Goal: Task Accomplishment & Management: Use online tool/utility

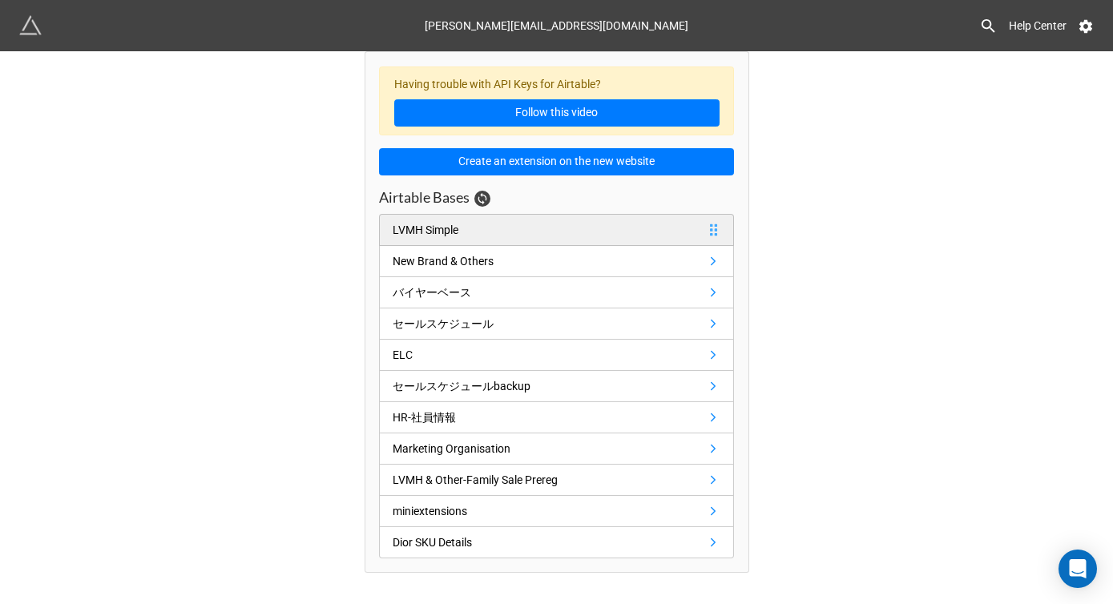
click at [441, 220] on link "LVMH Simple" at bounding box center [556, 230] width 355 height 32
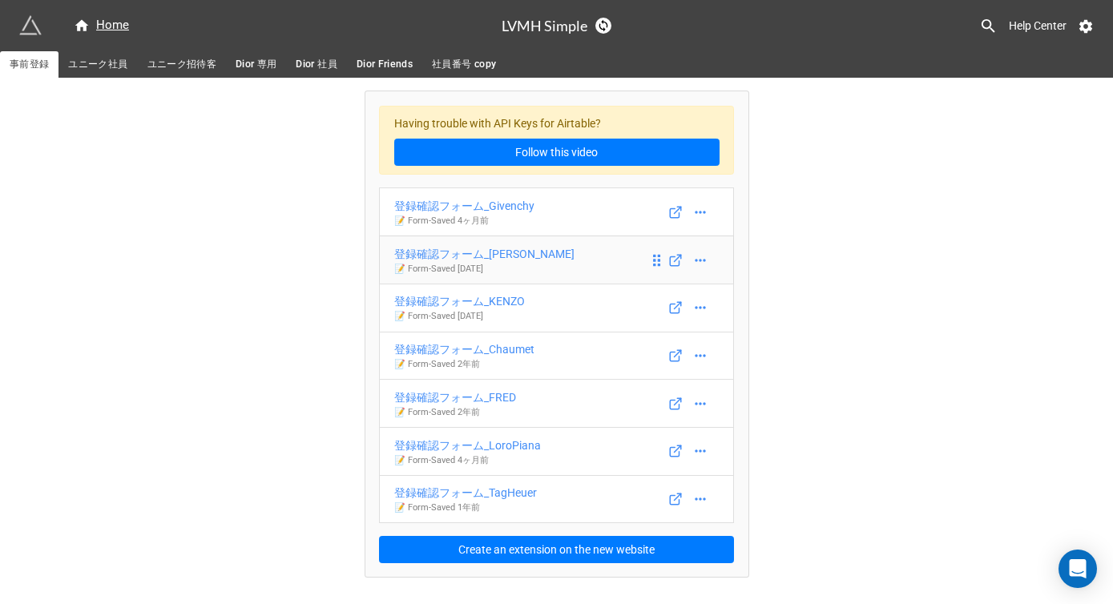
click at [539, 263] on p "📝 Form - Saved [DATE]" at bounding box center [484, 269] width 180 height 13
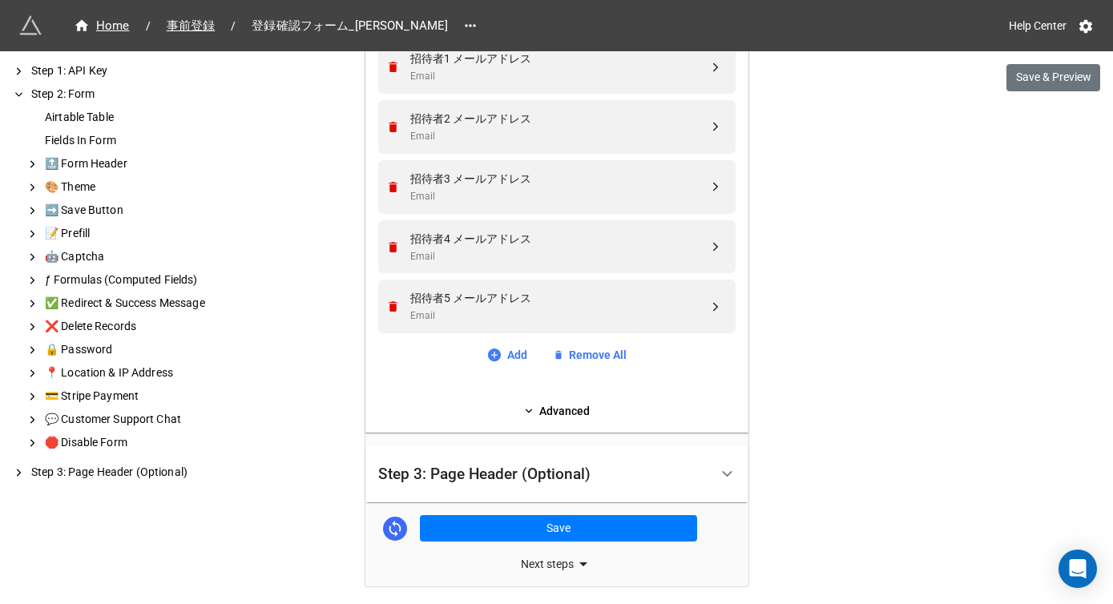
scroll to position [1161, 0]
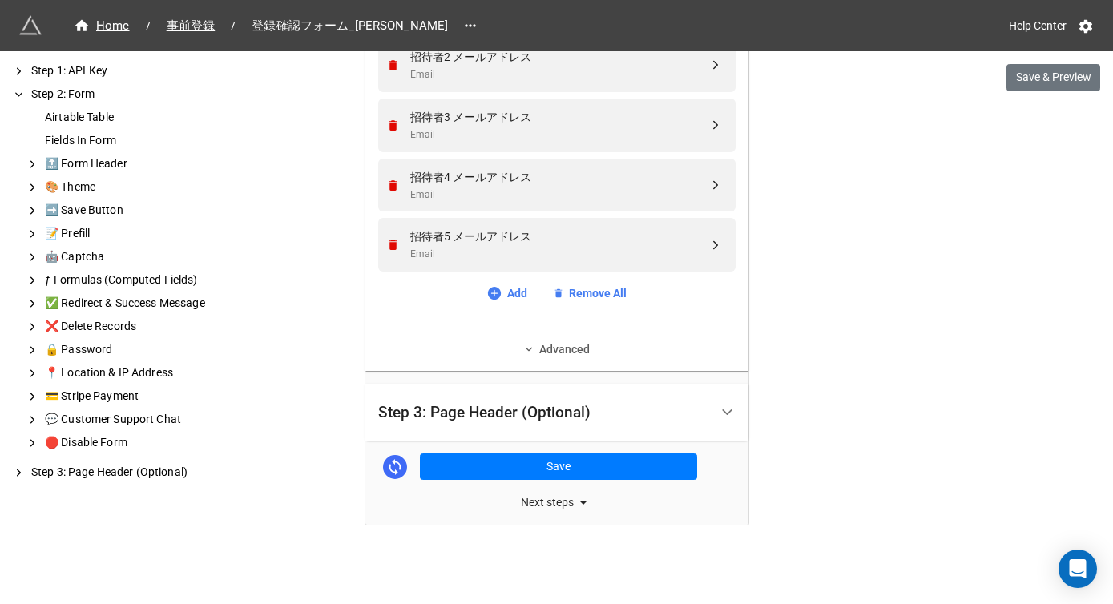
click at [557, 350] on link "Advanced" at bounding box center [556, 349] width 357 height 18
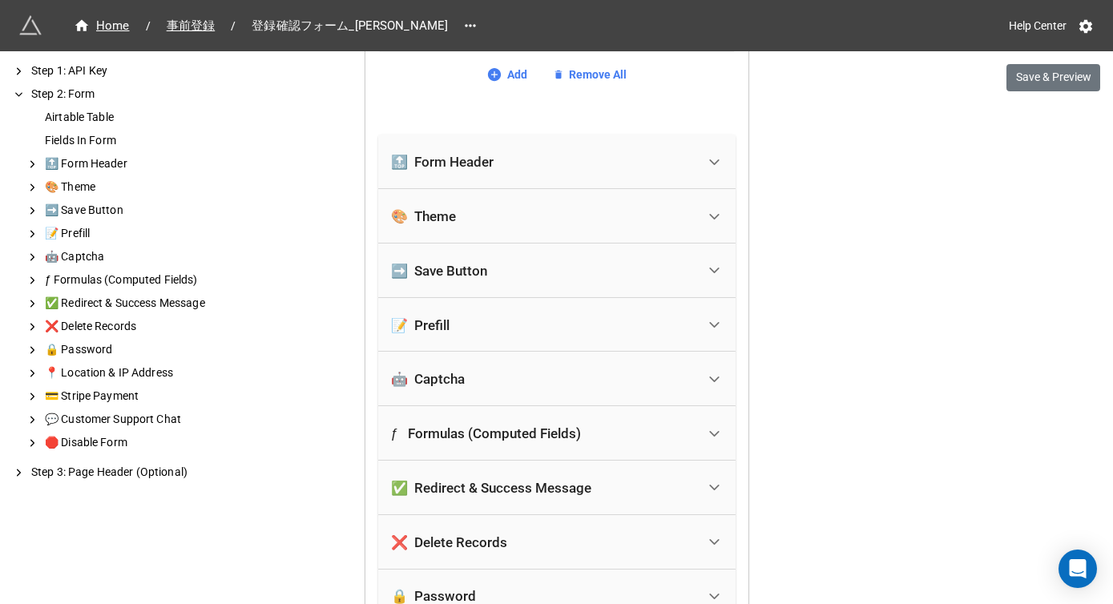
scroll to position [1469, 0]
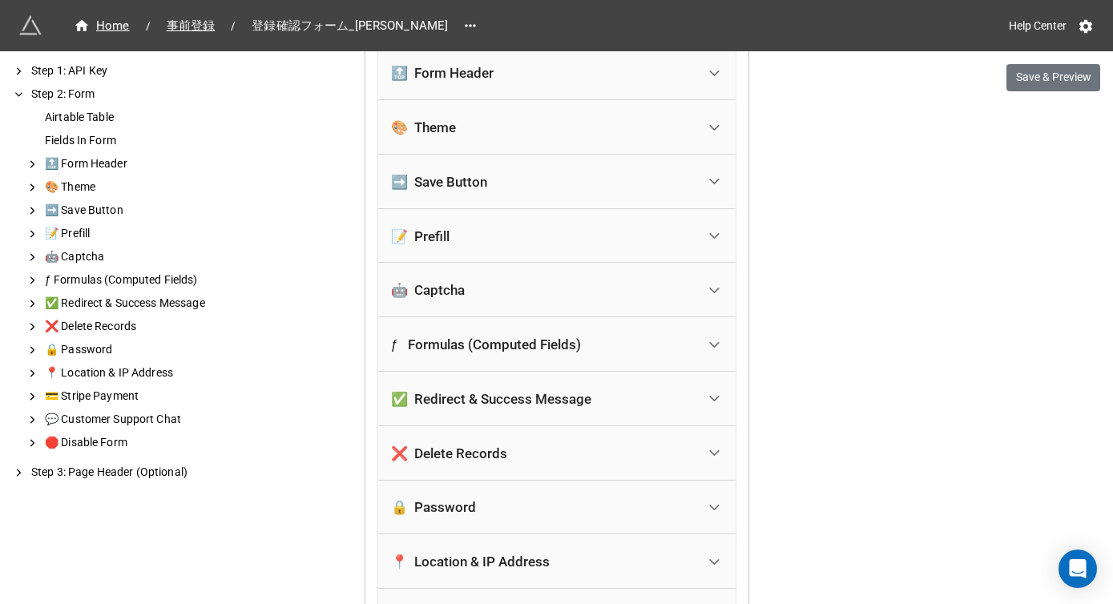
click at [533, 81] on div "🔝 Form Header" at bounding box center [543, 72] width 305 height 35
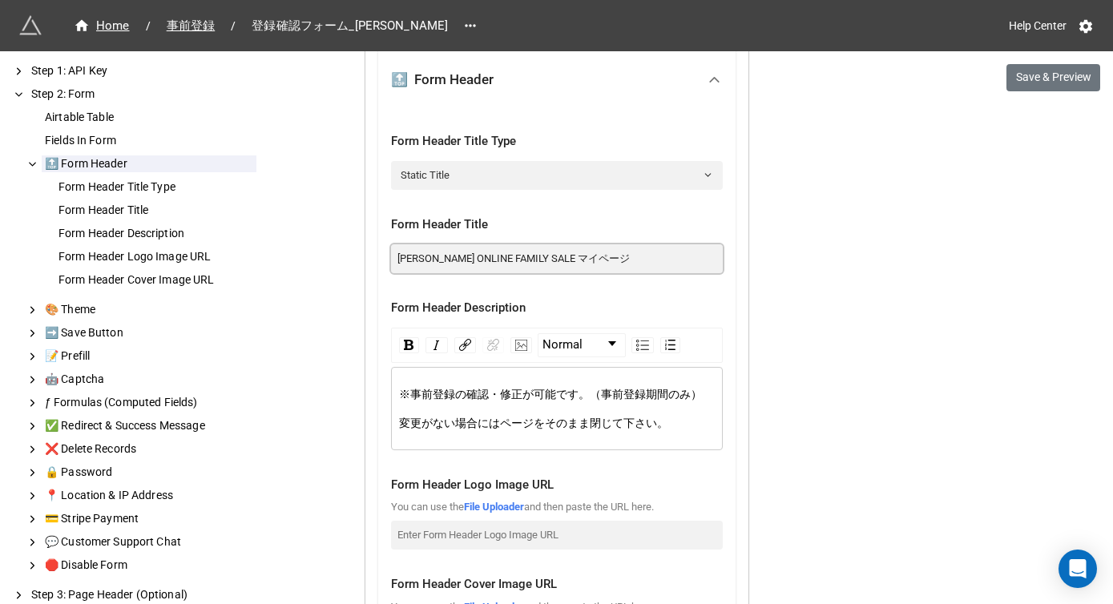
click at [478, 268] on input "[PERSON_NAME] ONLINE FAMILY SALE マイページ" at bounding box center [557, 258] width 332 height 29
click at [527, 263] on input "[PERSON_NAME] ONLINE FAMILY SALE マイページ" at bounding box center [557, 258] width 332 height 29
drag, startPoint x: 577, startPoint y: 263, endPoint x: 364, endPoint y: 261, distance: 212.3
click at [365, 261] on div "Airtable Table 事前登録 Fields In Form Surname Single Line Text First Name Single L…" at bounding box center [556, 236] width 383 height 2232
paste input "Family Sale"
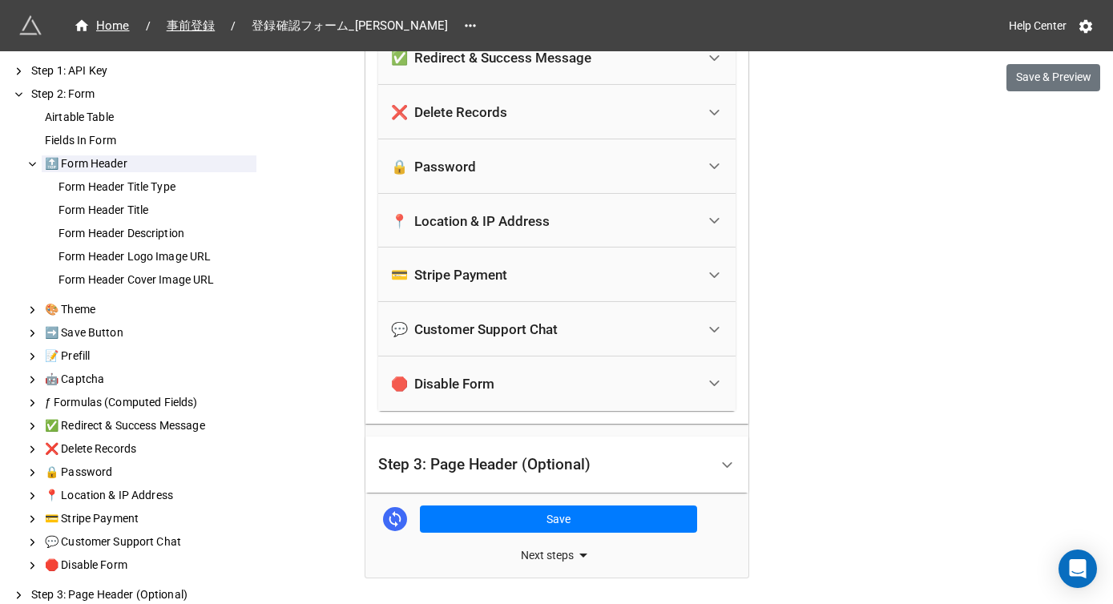
scroll to position [2450, 0]
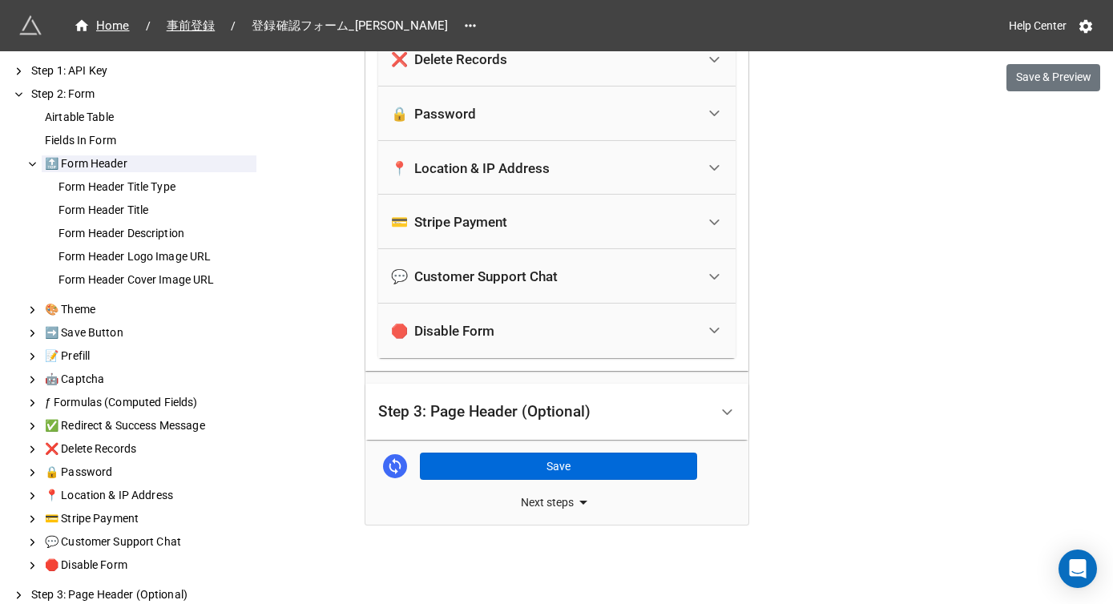
type input "[PERSON_NAME] Family Sale マイページ"
click at [534, 473] on button "Save" at bounding box center [558, 466] width 277 height 27
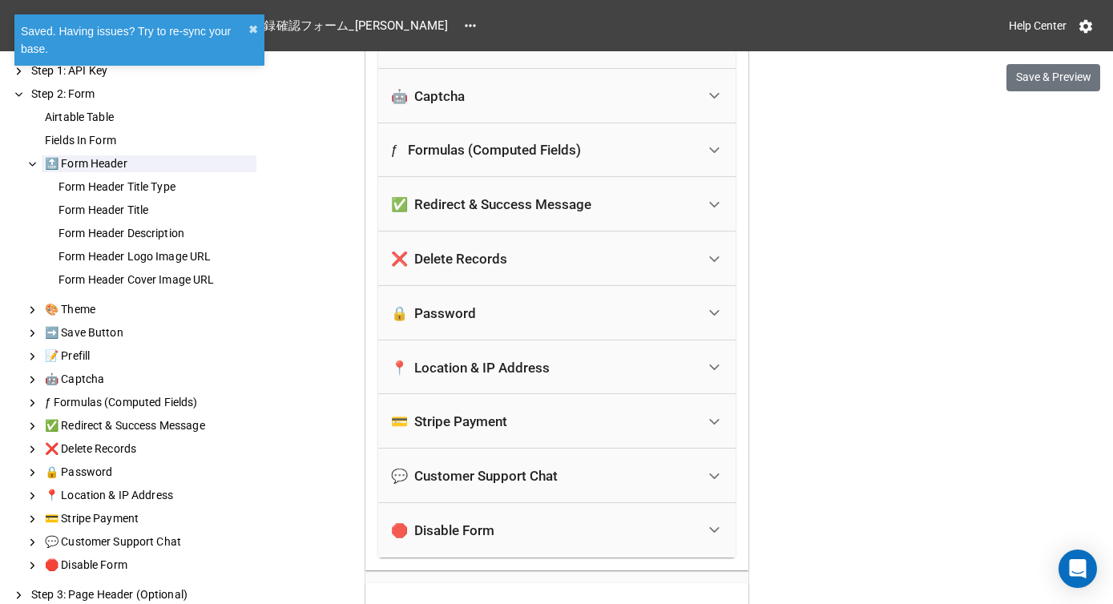
scroll to position [2249, 0]
